Goal: Task Accomplishment & Management: Manage account settings

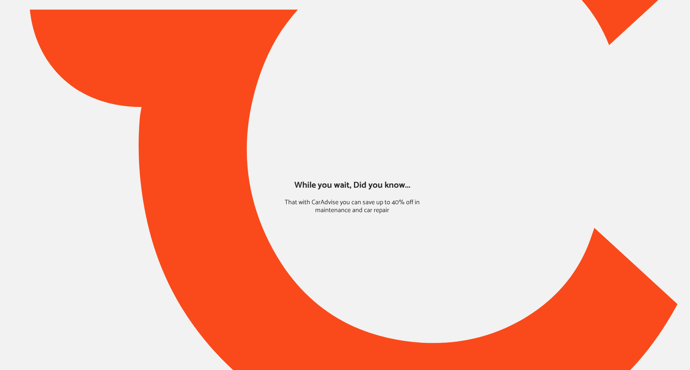
type input "*****"
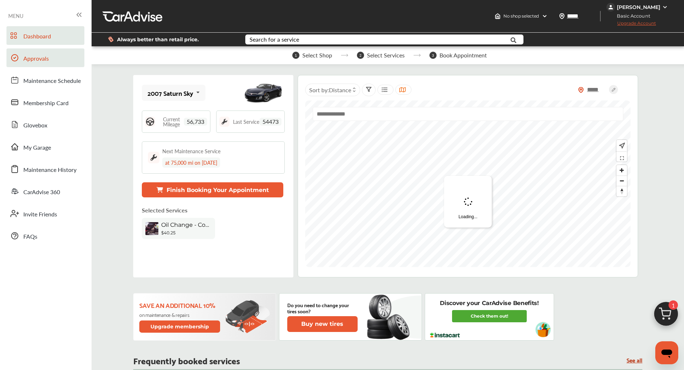
click at [42, 66] on link "Approvals" at bounding box center [45, 57] width 78 height 19
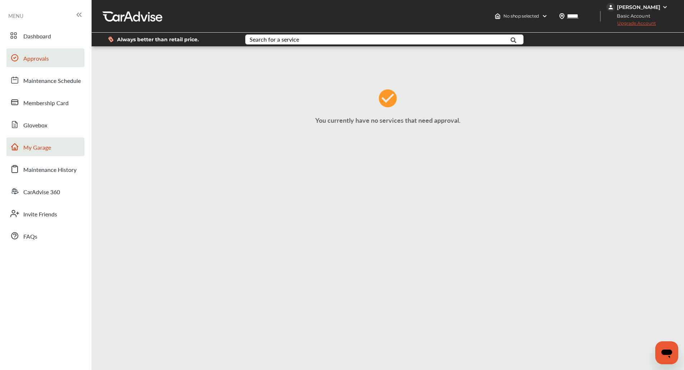
click at [45, 144] on span "My Garage" at bounding box center [37, 147] width 28 height 9
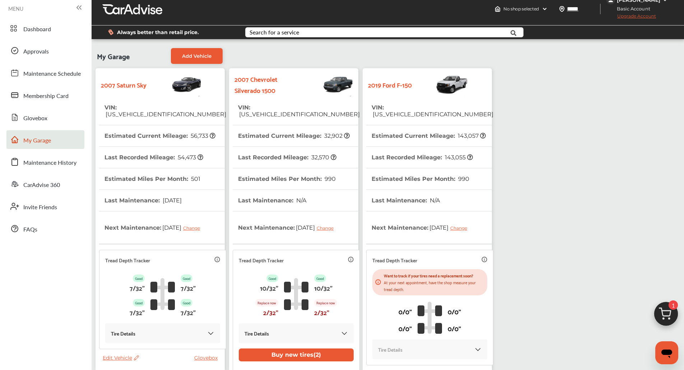
scroll to position [8, 0]
click at [465, 136] on th "Estimated Current Mileage : 143,057" at bounding box center [429, 135] width 114 height 21
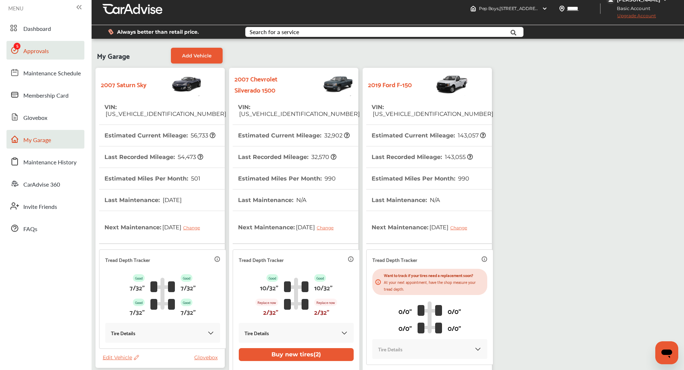
click at [26, 50] on link "Approvals" at bounding box center [45, 50] width 78 height 19
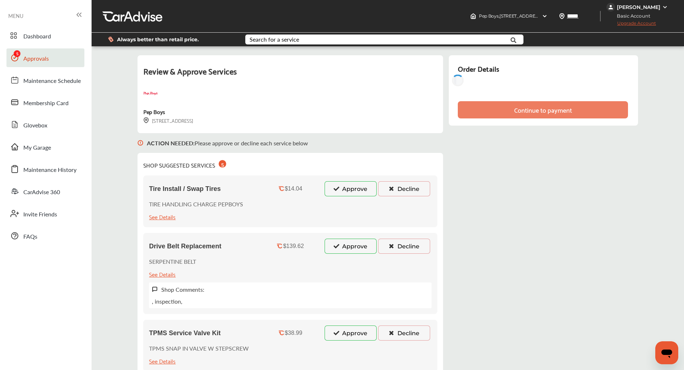
click at [346, 187] on button "Approve" at bounding box center [351, 188] width 52 height 15
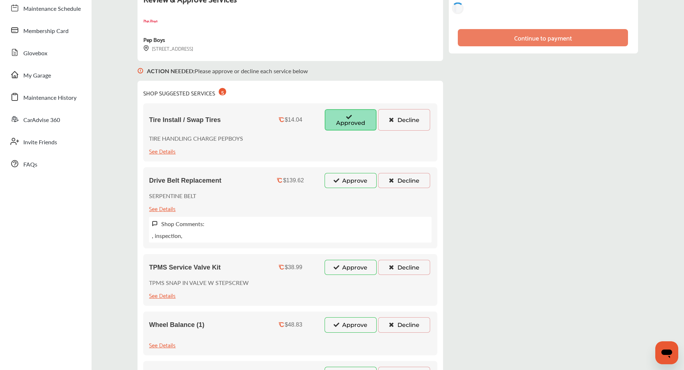
click at [343, 184] on button "Approve" at bounding box center [351, 180] width 52 height 15
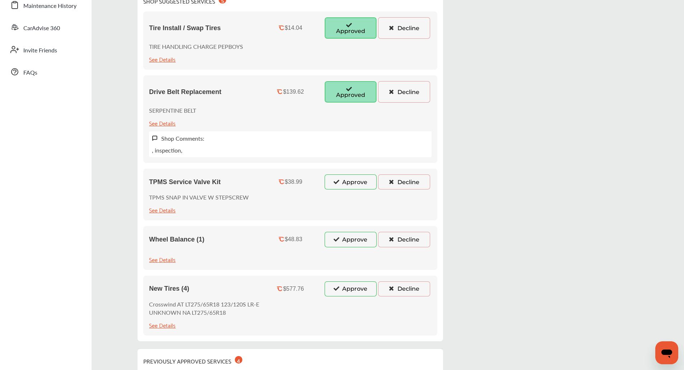
click at [343, 184] on button "Approve" at bounding box center [351, 182] width 52 height 15
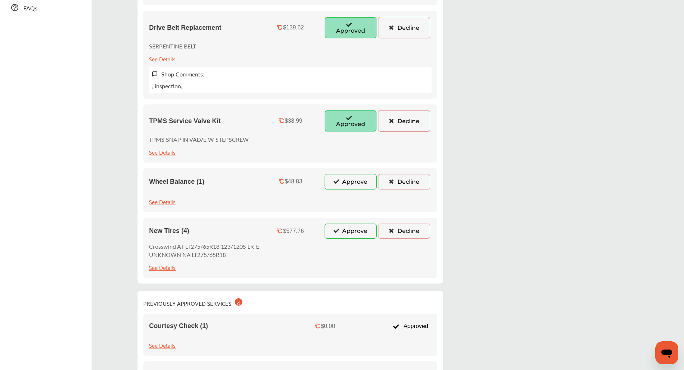
click at [344, 185] on button "Approve" at bounding box center [351, 181] width 52 height 15
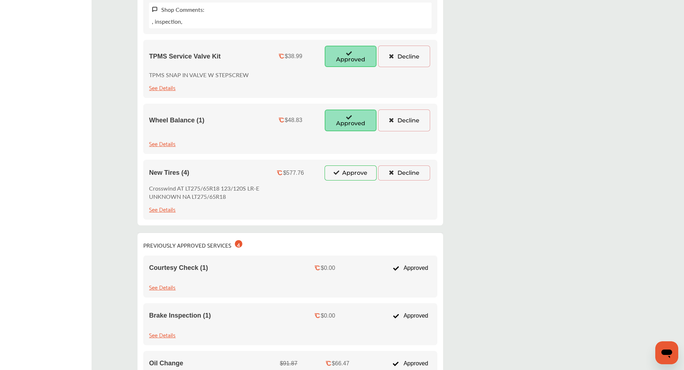
click at [344, 173] on button "Approve" at bounding box center [351, 173] width 52 height 15
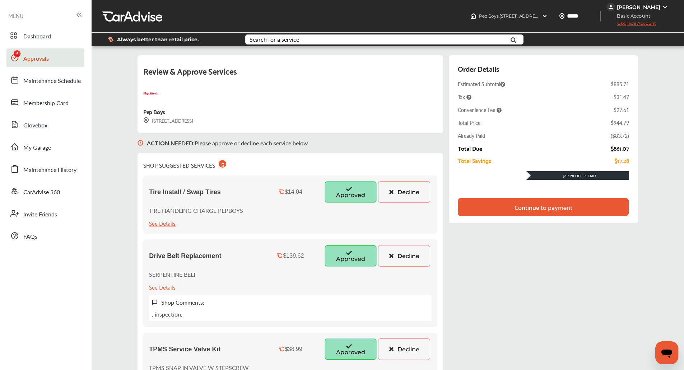
click at [602, 211] on div "Continue to payment" at bounding box center [543, 207] width 171 height 18
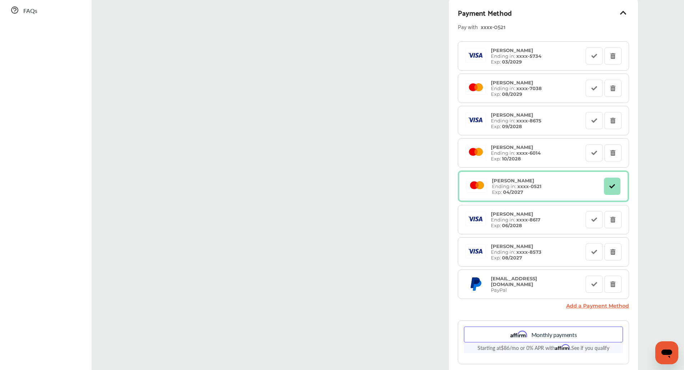
scroll to position [270, 0]
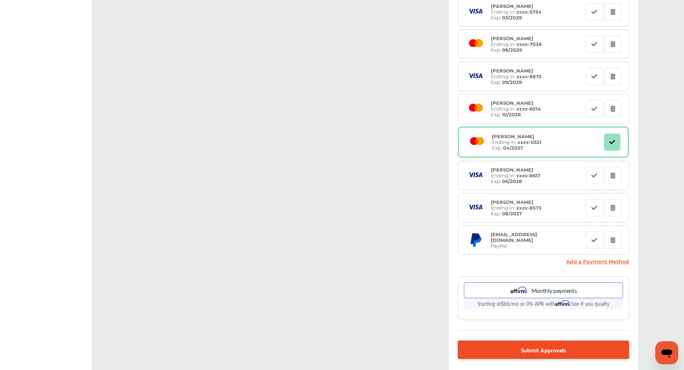
click at [550, 351] on span "Submit Approvals" at bounding box center [543, 350] width 45 height 10
